Goal: Task Accomplishment & Management: Manage account settings

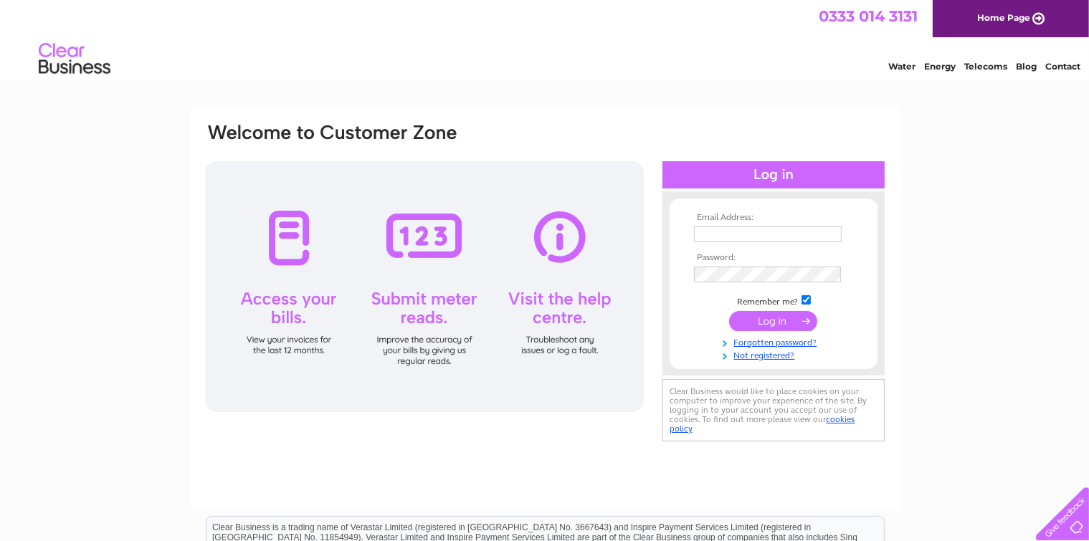
type input "strathpefferhotel7@gmail.com"
click at [773, 323] on input "submit" at bounding box center [773, 321] width 88 height 20
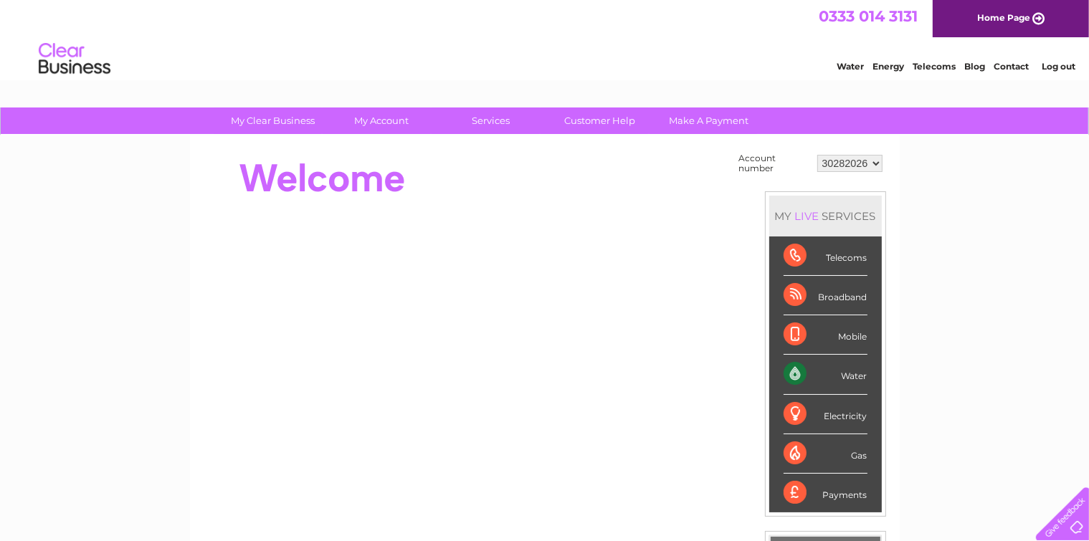
click at [793, 369] on div "Water" at bounding box center [826, 374] width 84 height 39
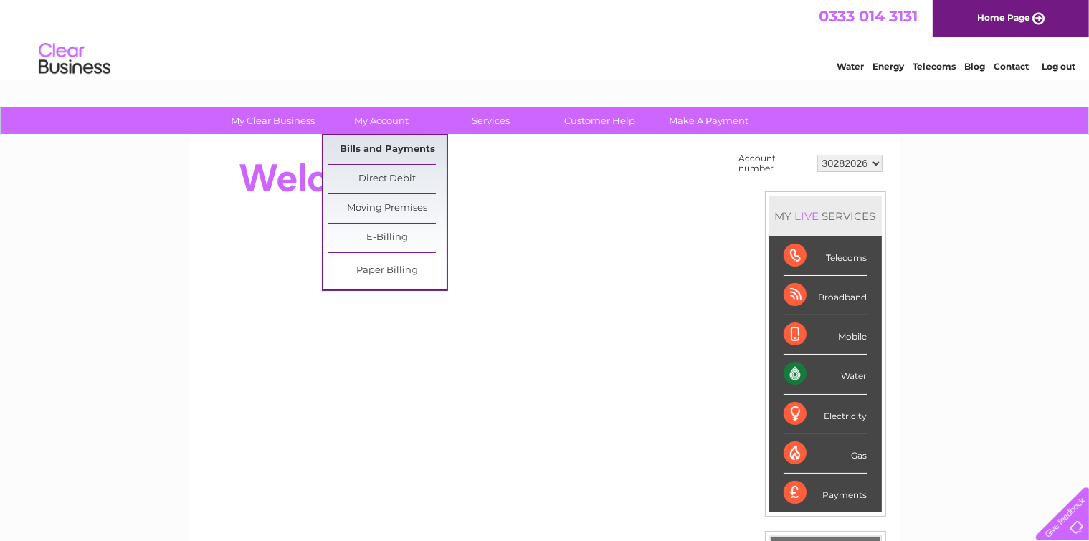
click at [399, 154] on link "Bills and Payments" at bounding box center [387, 150] width 118 height 29
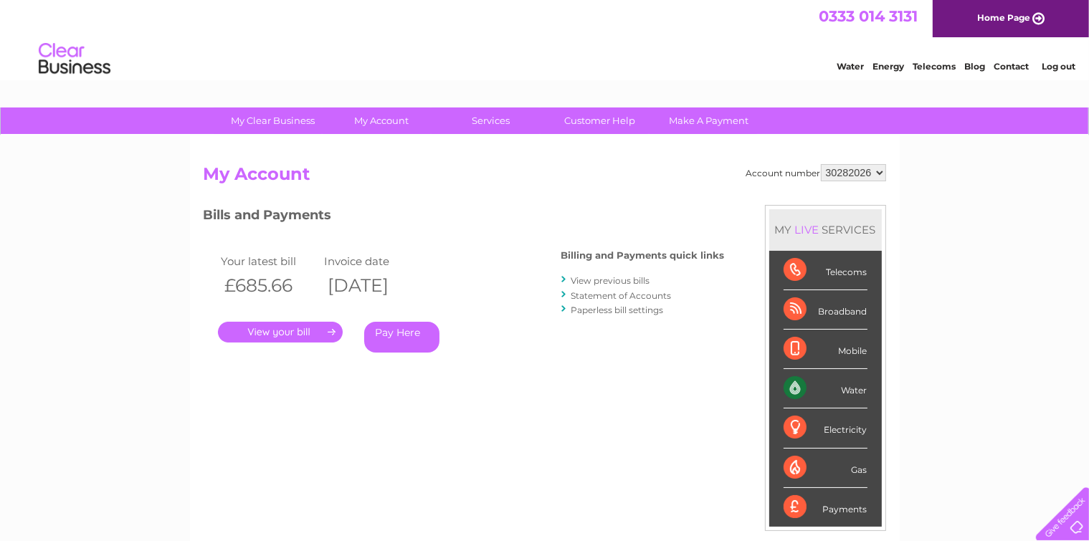
click at [295, 328] on link "." at bounding box center [280, 332] width 125 height 21
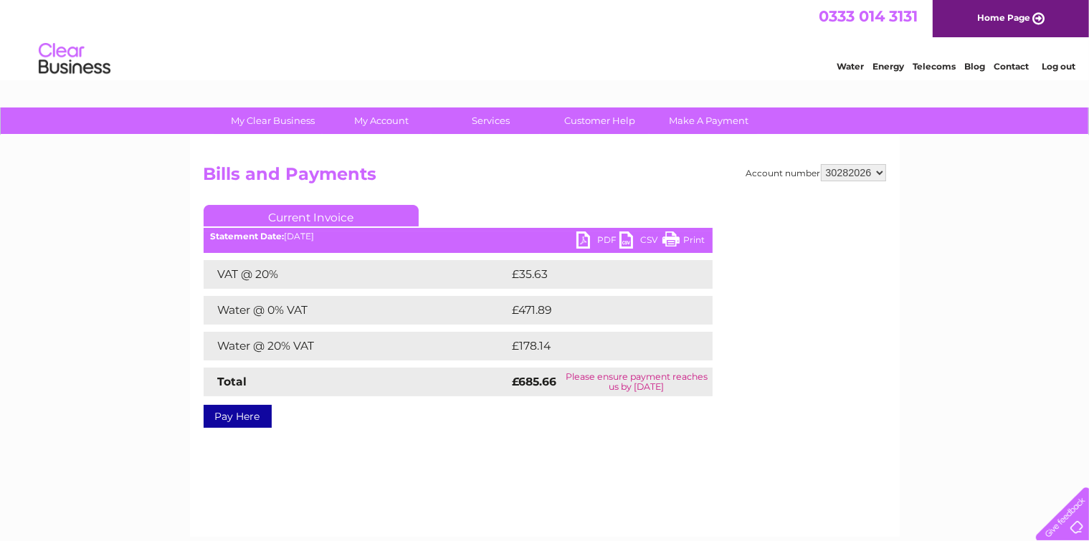
click at [590, 235] on link "PDF" at bounding box center [598, 242] width 43 height 21
